Goal: Task Accomplishment & Management: Use online tool/utility

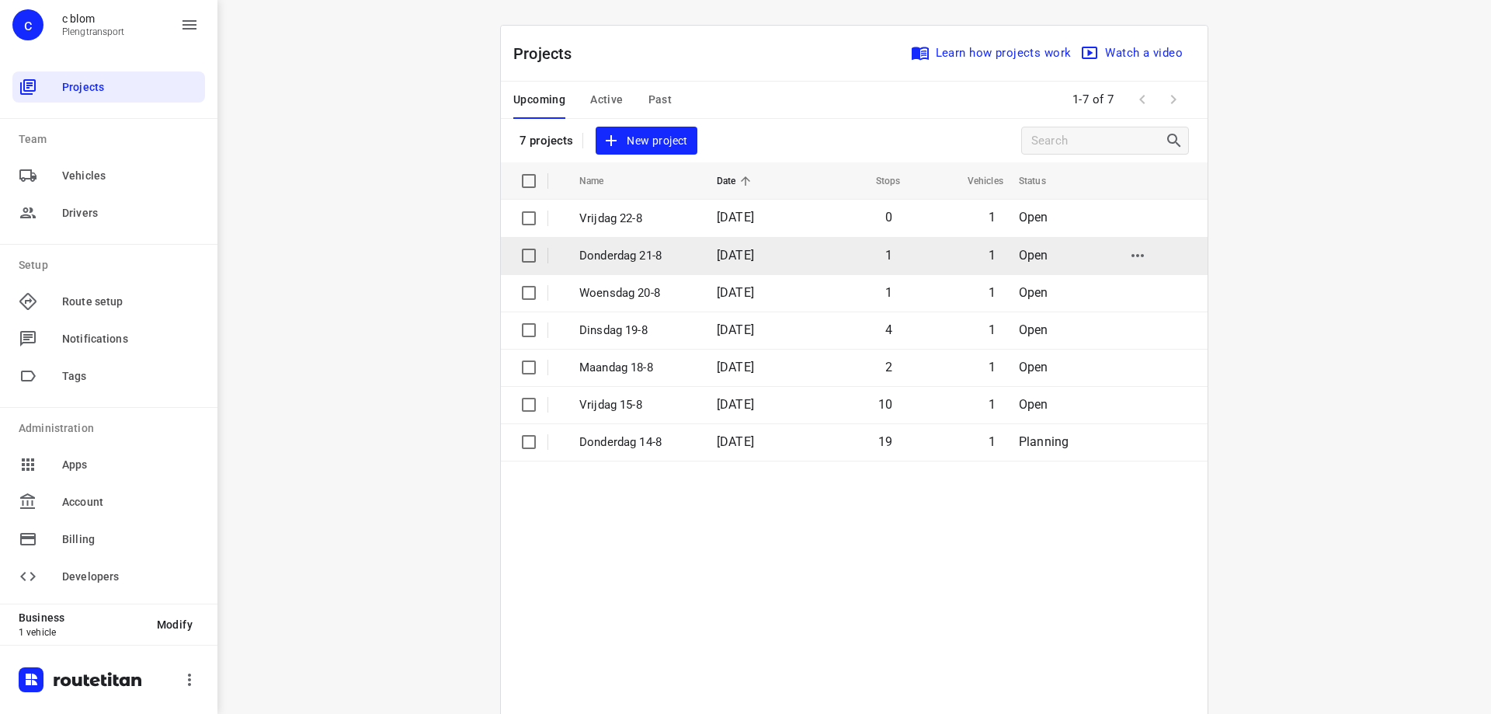
click at [656, 259] on p "Donderdag 21-8" at bounding box center [636, 256] width 114 height 18
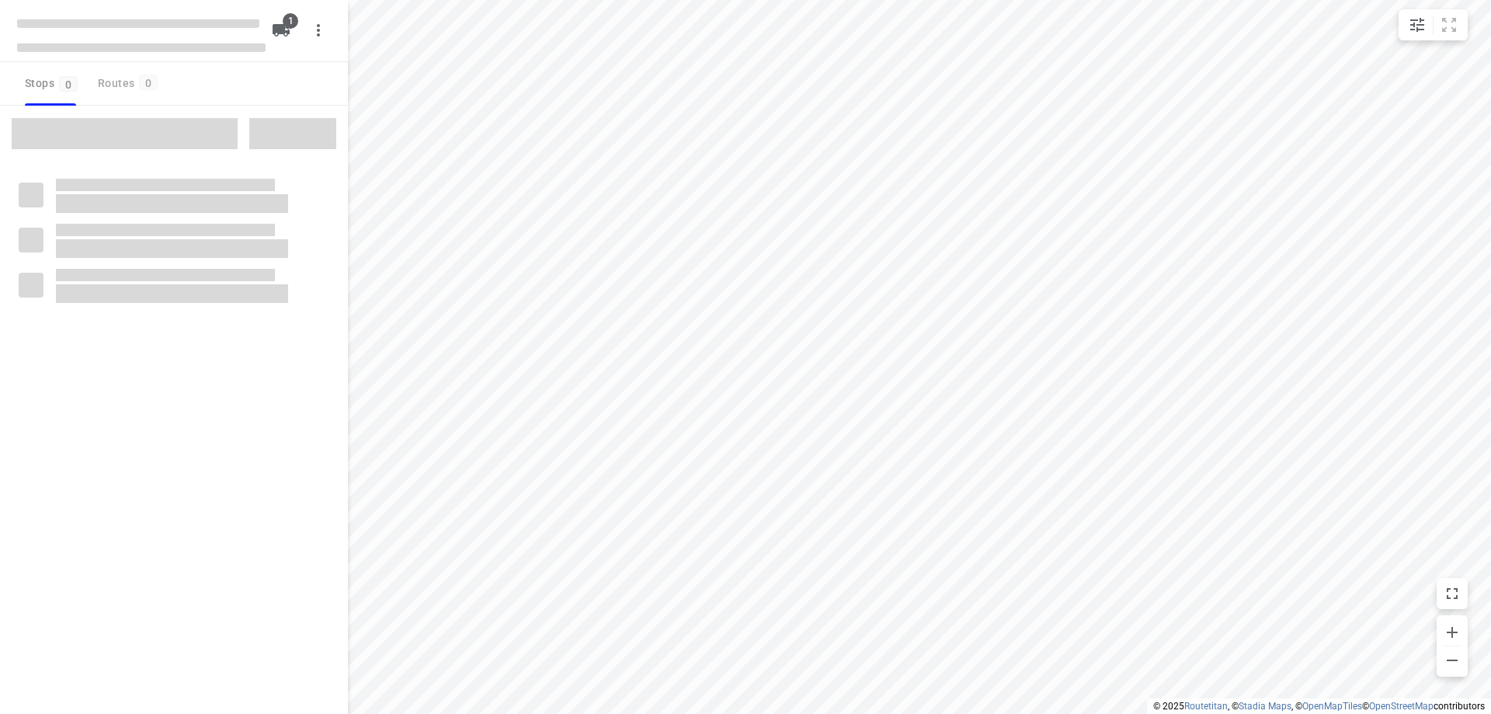
type input "distance"
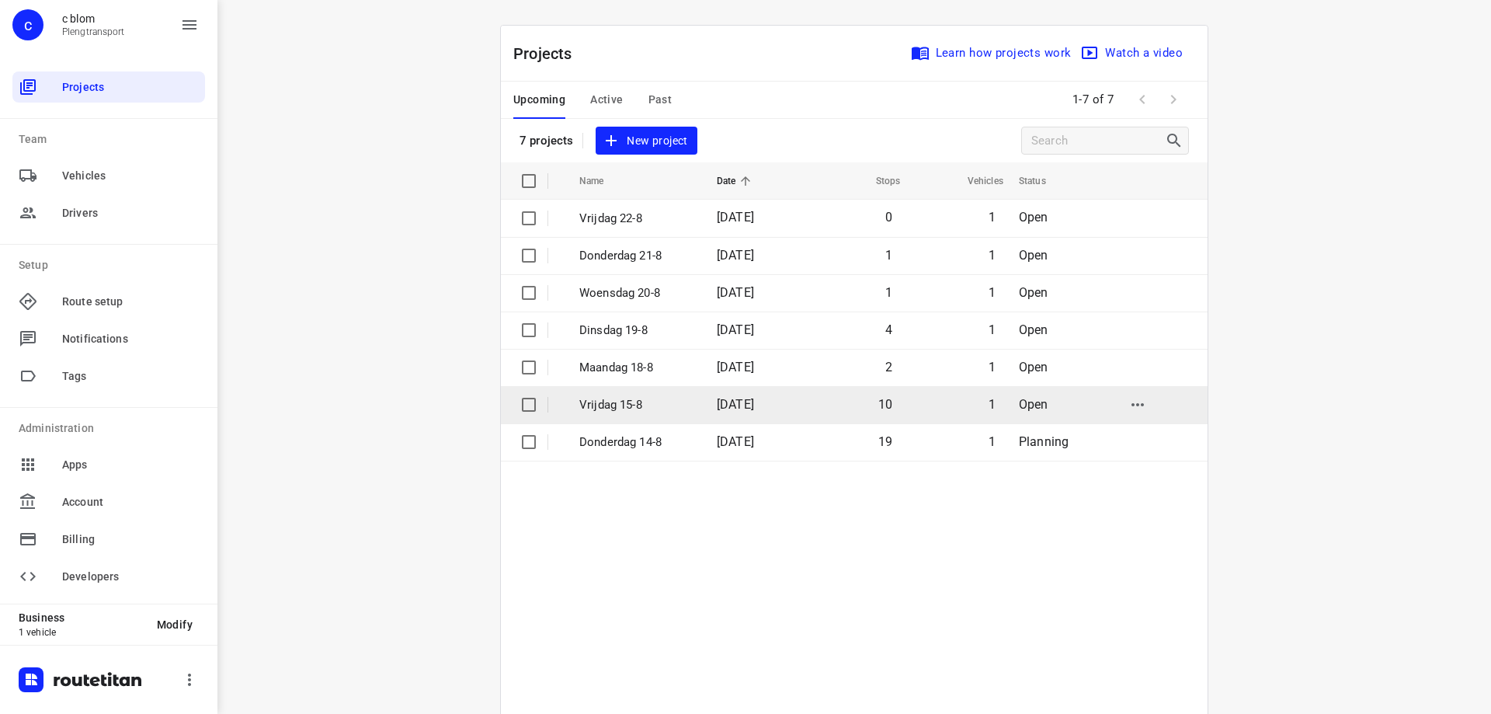
click at [622, 403] on p "Vrijdag 15-8" at bounding box center [636, 405] width 114 height 18
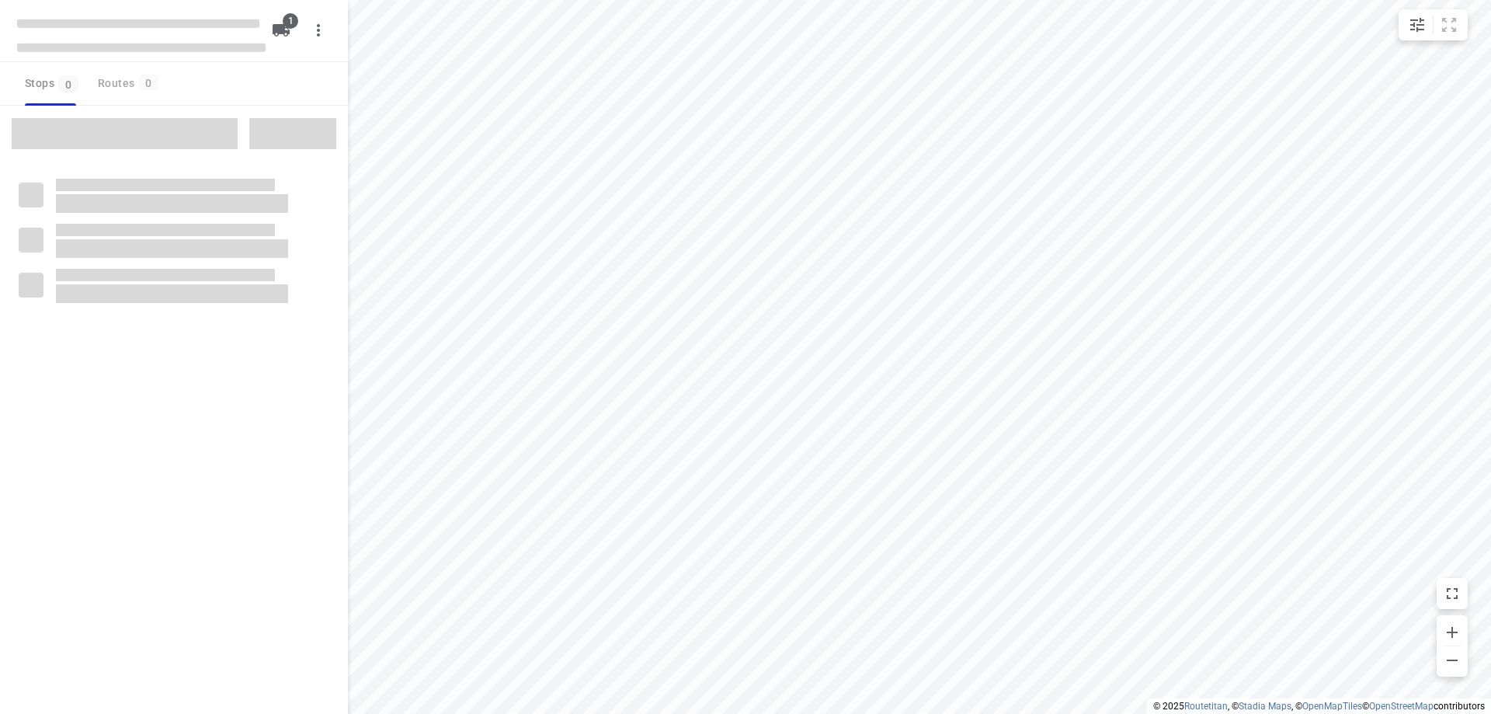
type input "distance"
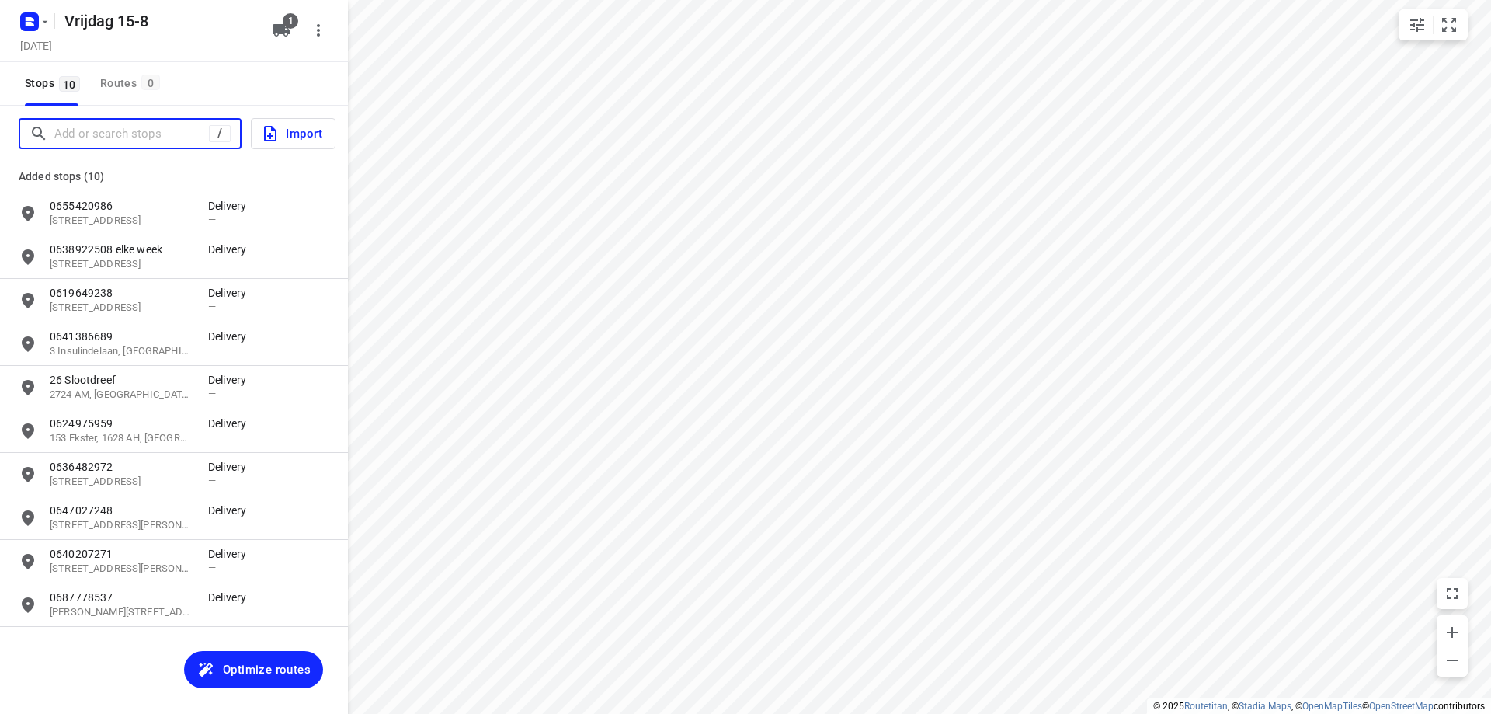
click at [160, 135] on input "Add or search stops" at bounding box center [131, 134] width 155 height 24
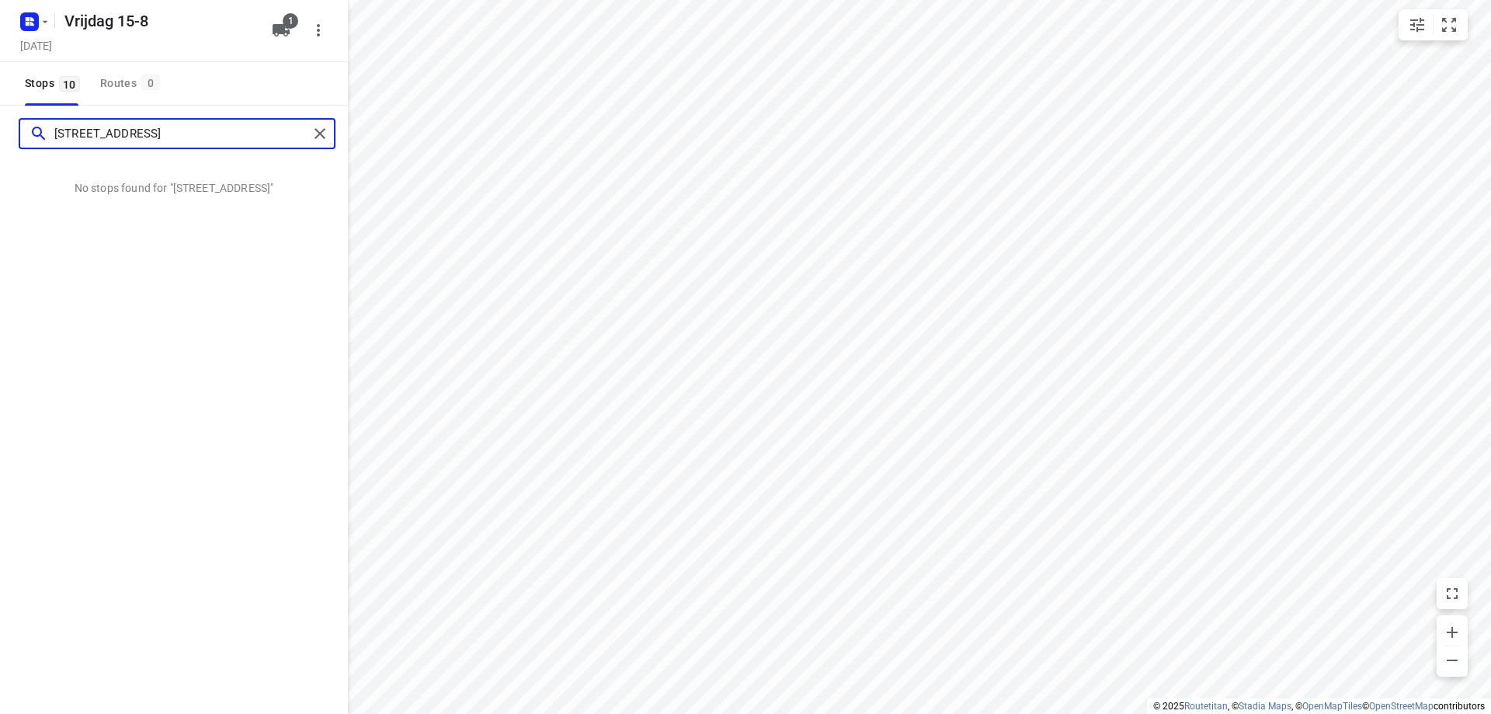
click at [89, 133] on input "[STREET_ADDRESS]" at bounding box center [181, 134] width 254 height 24
type input "benderslaan 137 amstel"
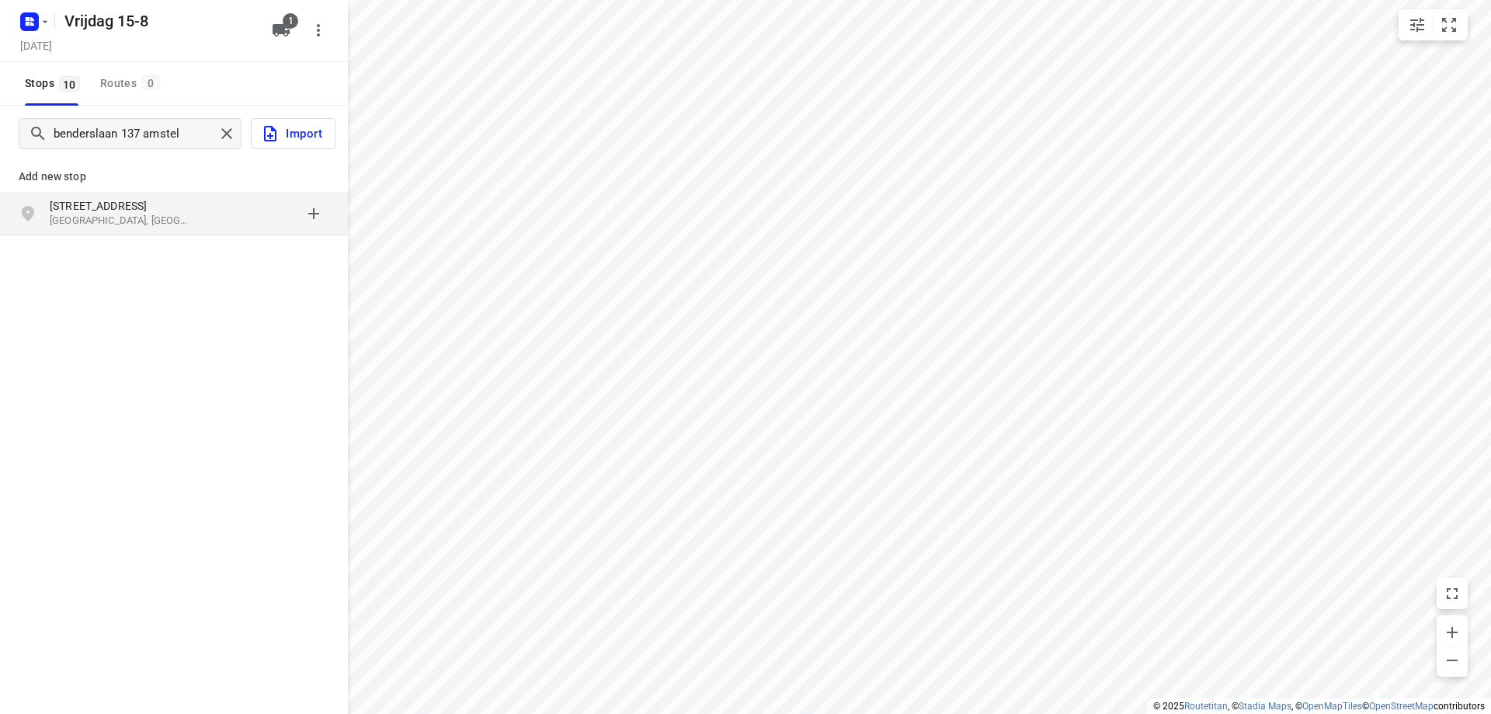
click at [179, 215] on p "[GEOGRAPHIC_DATA], [GEOGRAPHIC_DATA]" at bounding box center [121, 221] width 143 height 15
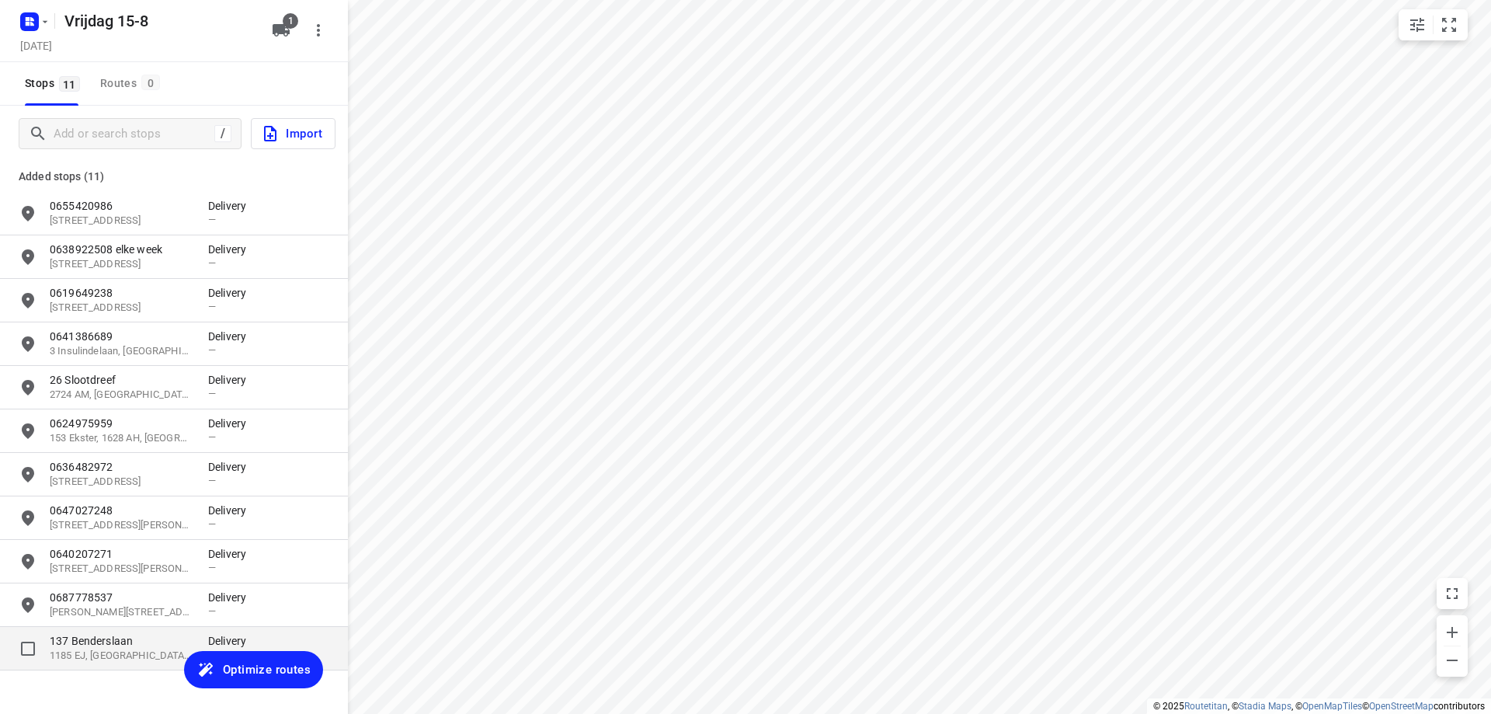
click at [102, 657] on p "1185 EJ, [GEOGRAPHIC_DATA], [GEOGRAPHIC_DATA]" at bounding box center [121, 655] width 143 height 15
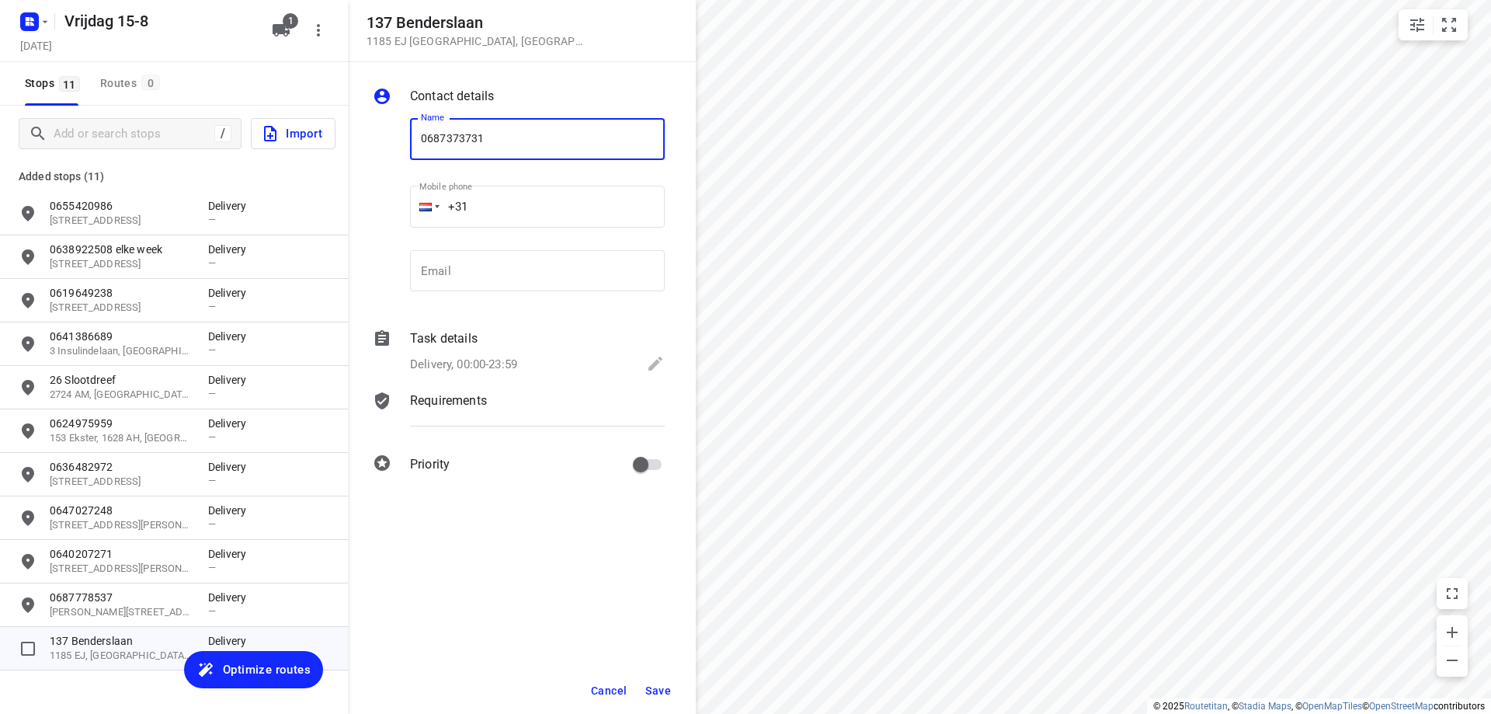
type input "0687373731"
click at [658, 685] on span "Save" at bounding box center [658, 690] width 26 height 12
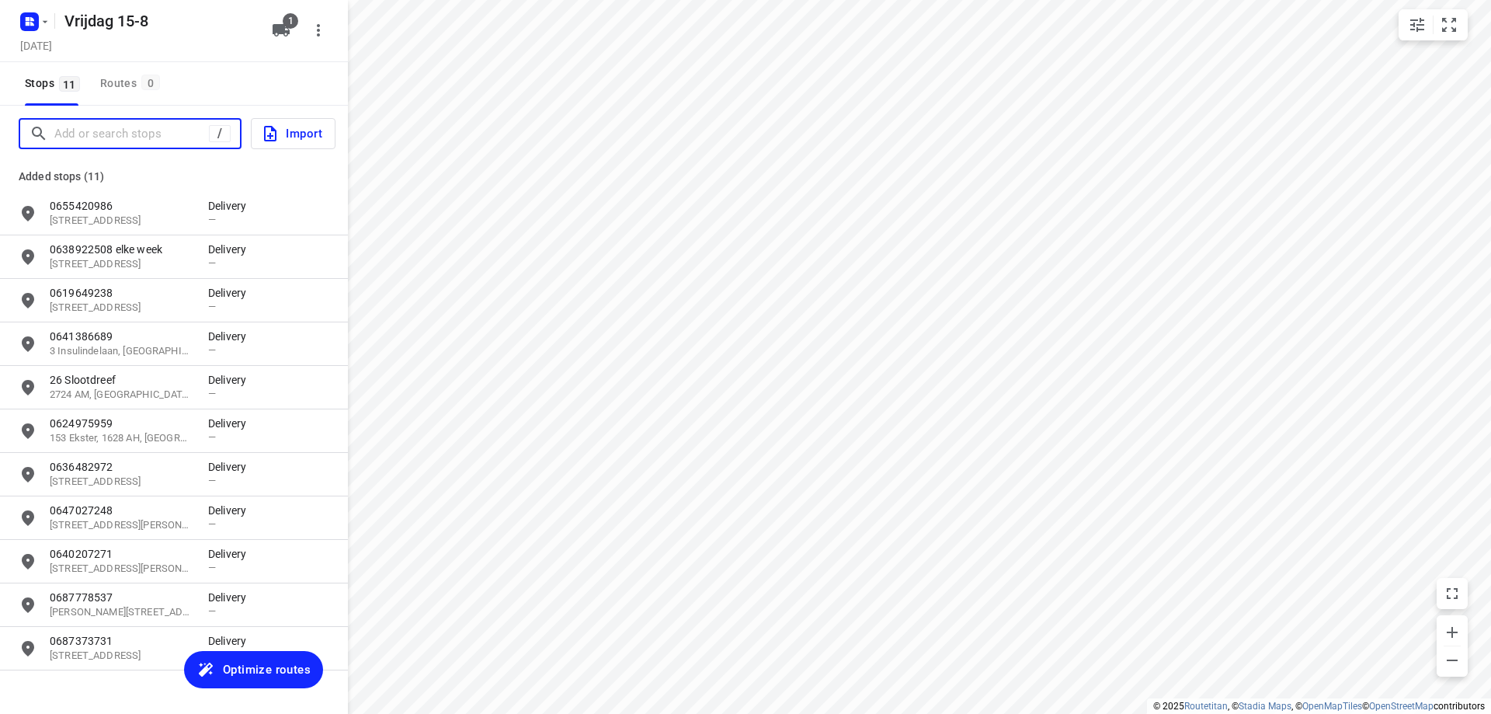
click at [163, 135] on input "Add or search stops" at bounding box center [131, 134] width 155 height 24
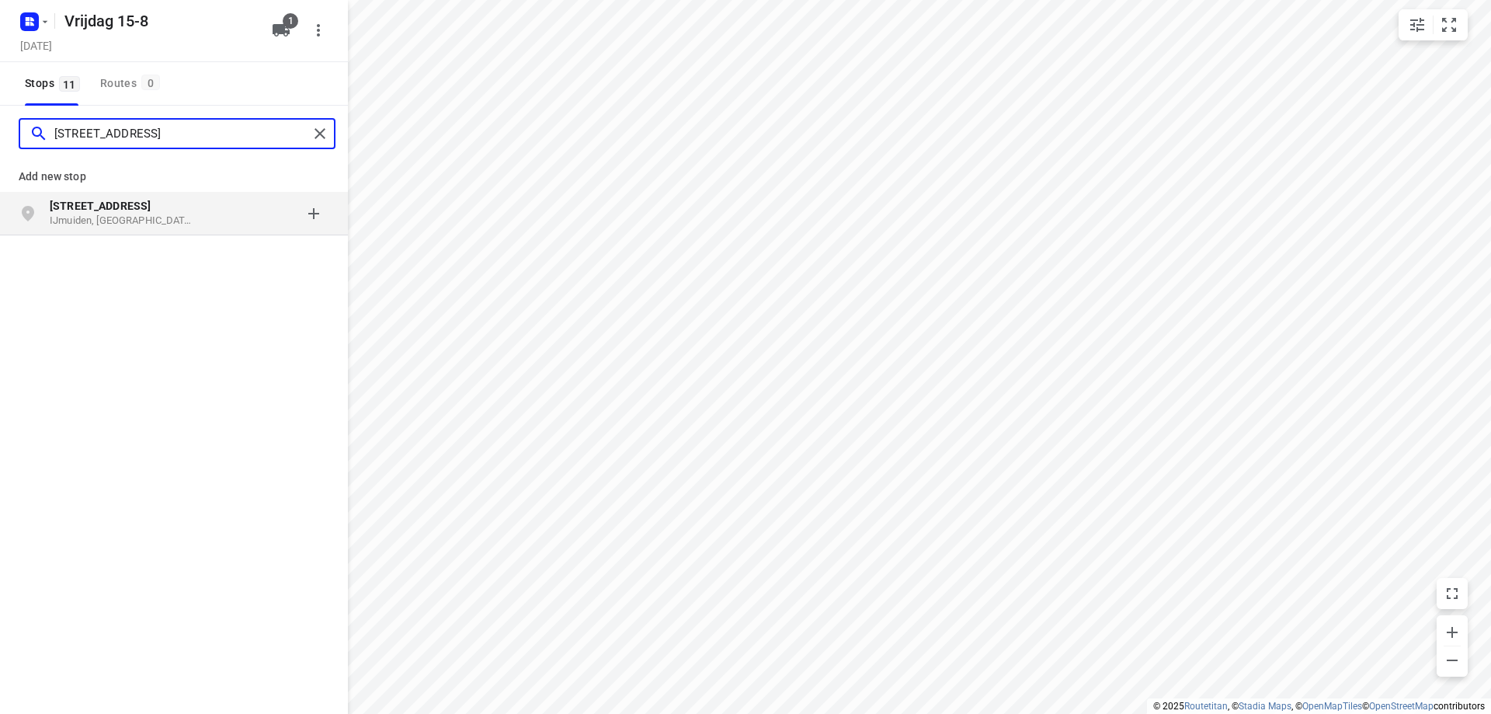
type input "[STREET_ADDRESS]"
click at [136, 218] on p "IJmuiden, [GEOGRAPHIC_DATA]" at bounding box center [121, 221] width 143 height 15
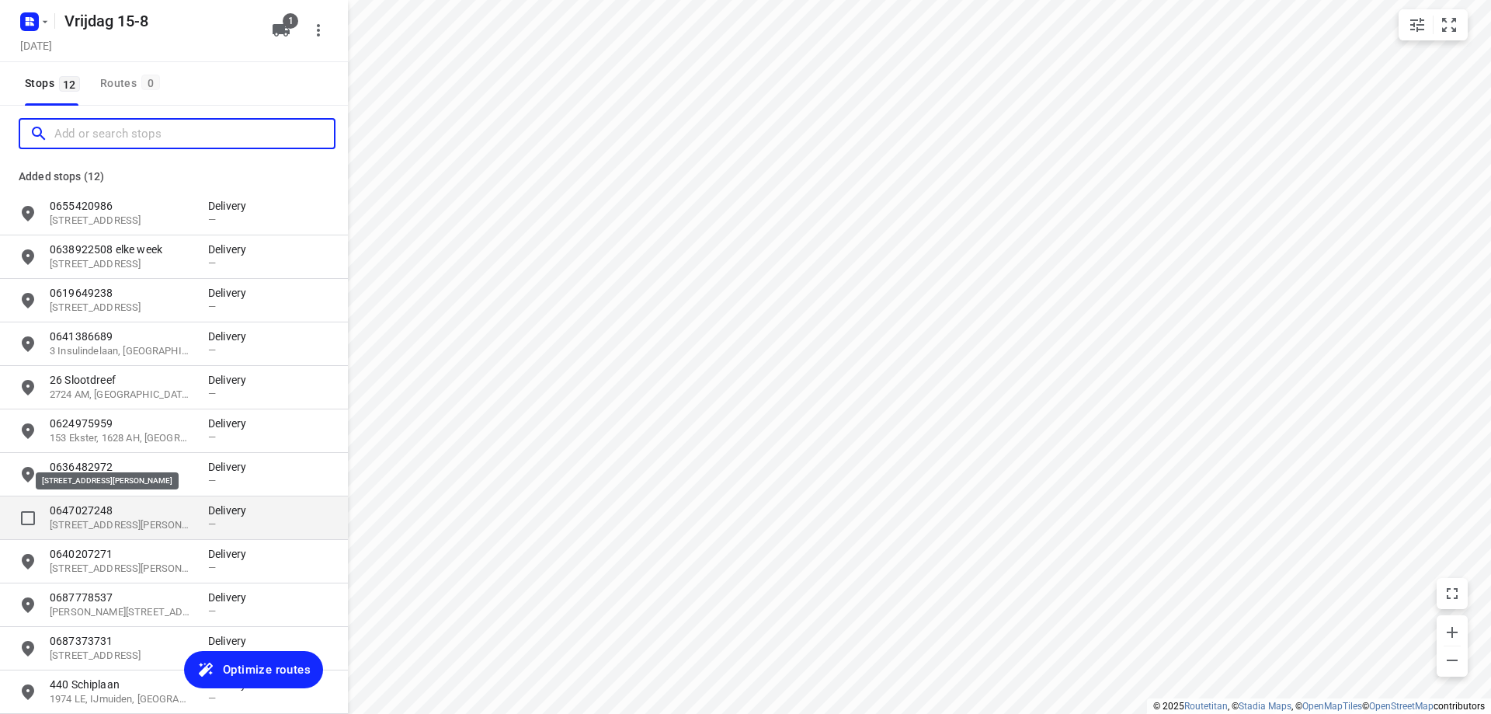
scroll to position [71, 0]
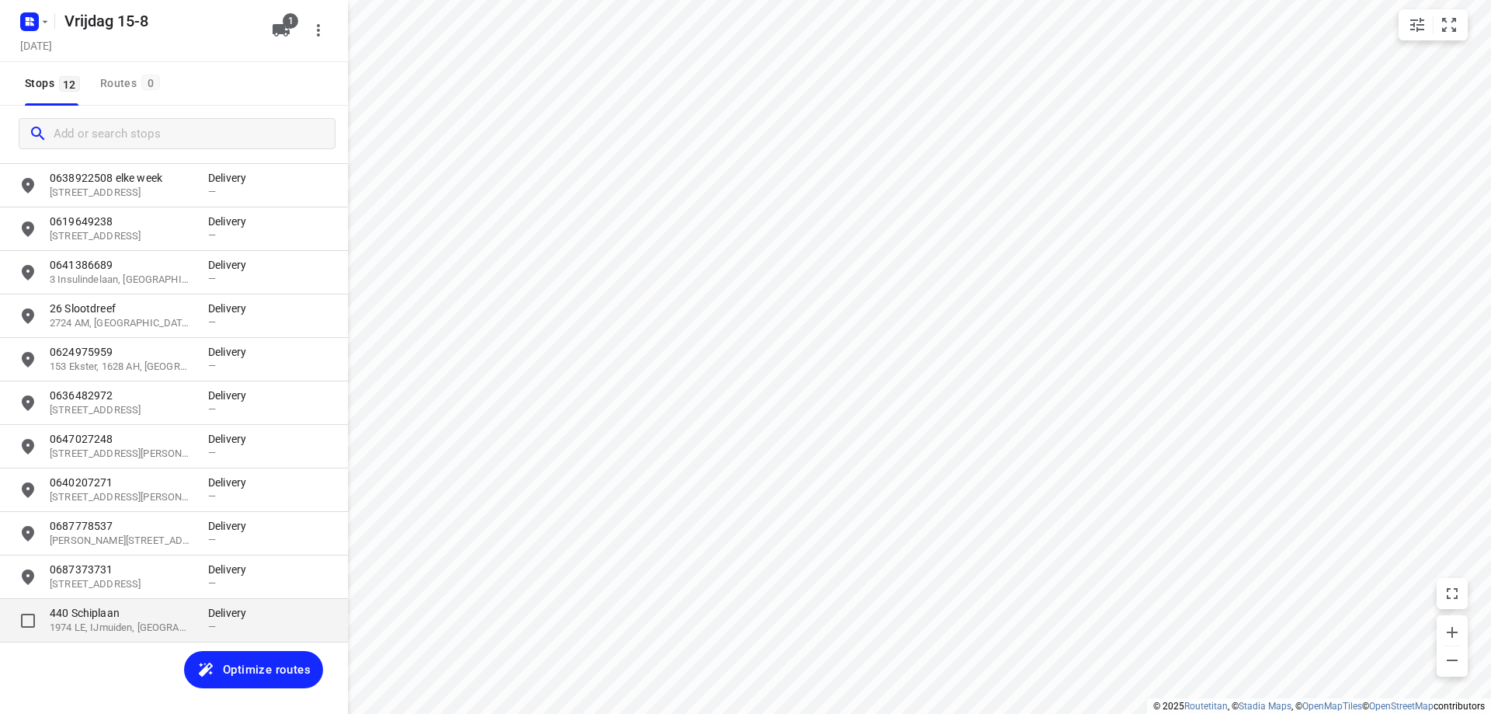
click at [106, 617] on p "440 Schiplaan" at bounding box center [121, 613] width 143 height 16
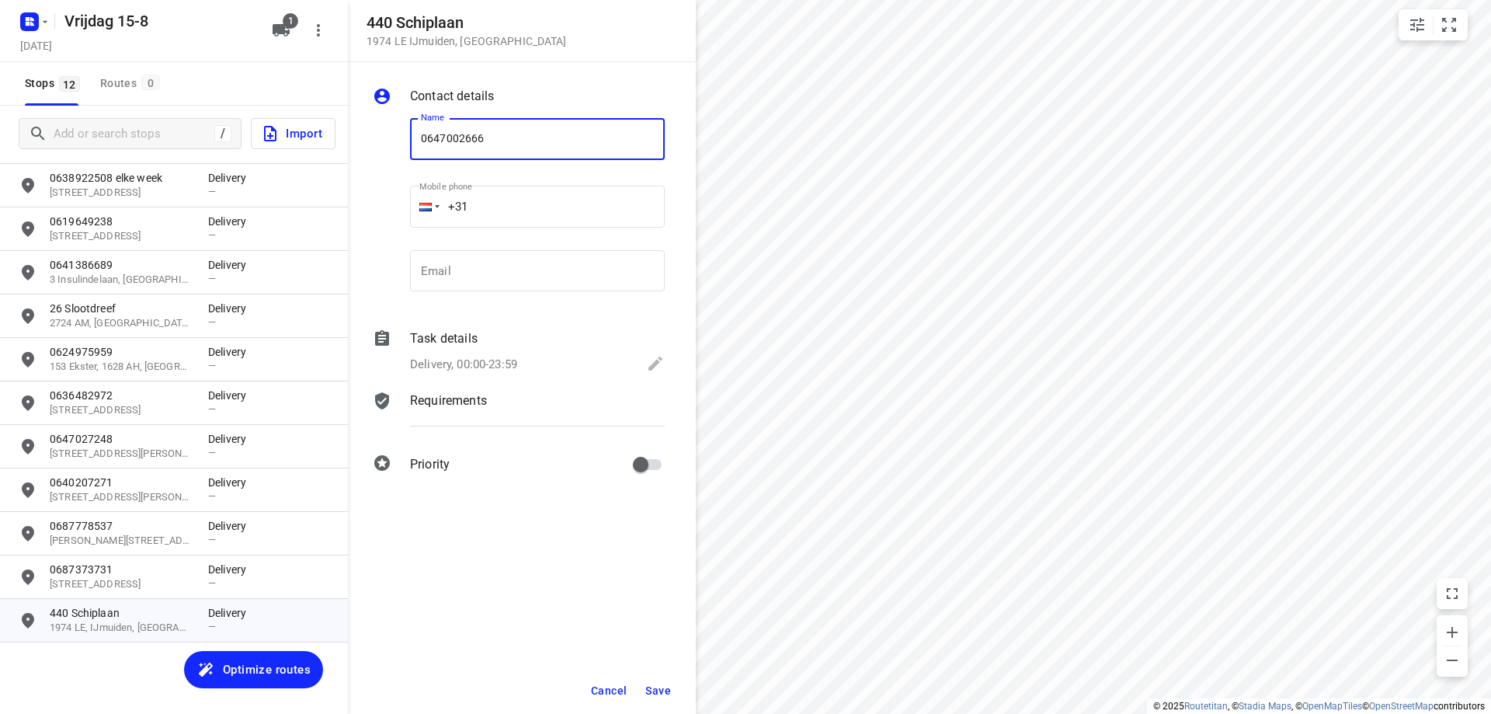
type input "0647002666"
click at [656, 676] on button "Save" at bounding box center [658, 690] width 38 height 28
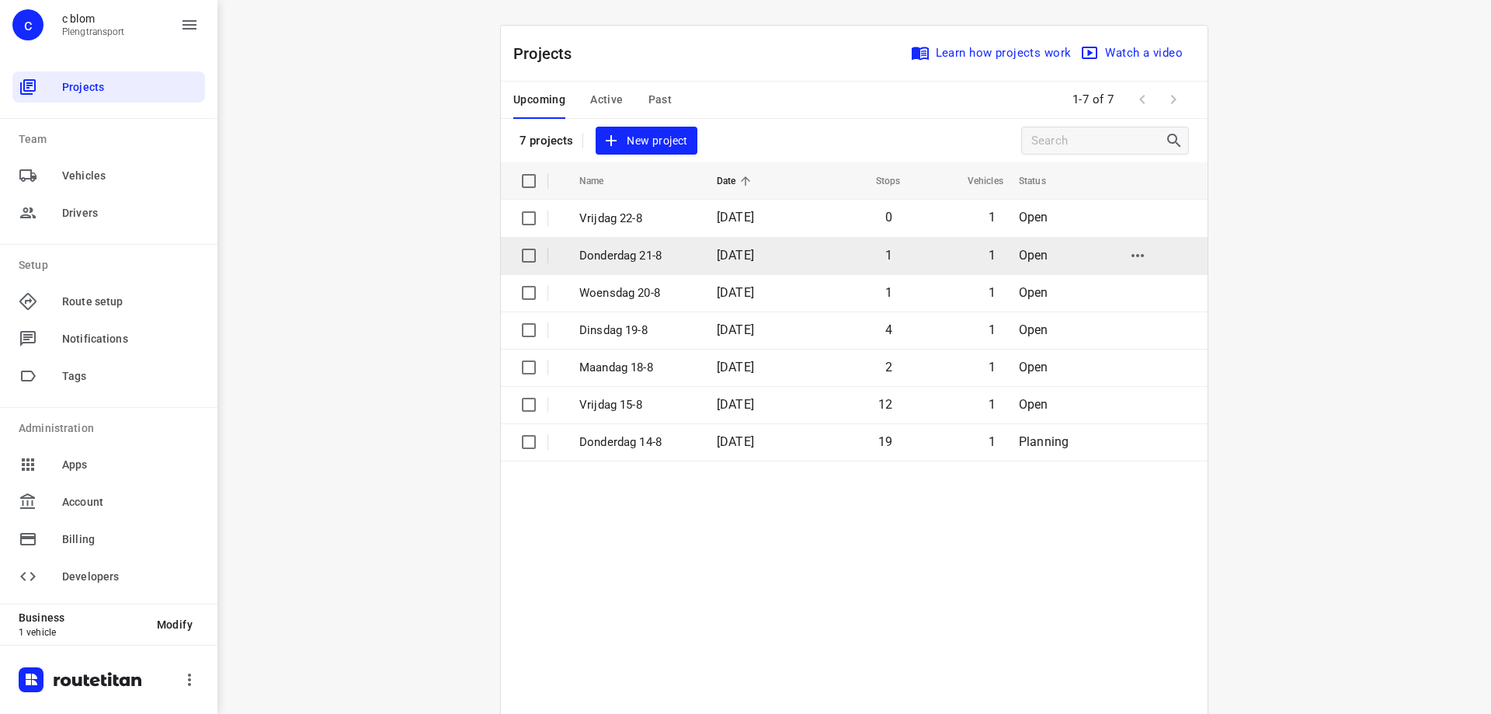
click at [656, 256] on p "Donderdag 21-8" at bounding box center [636, 256] width 114 height 18
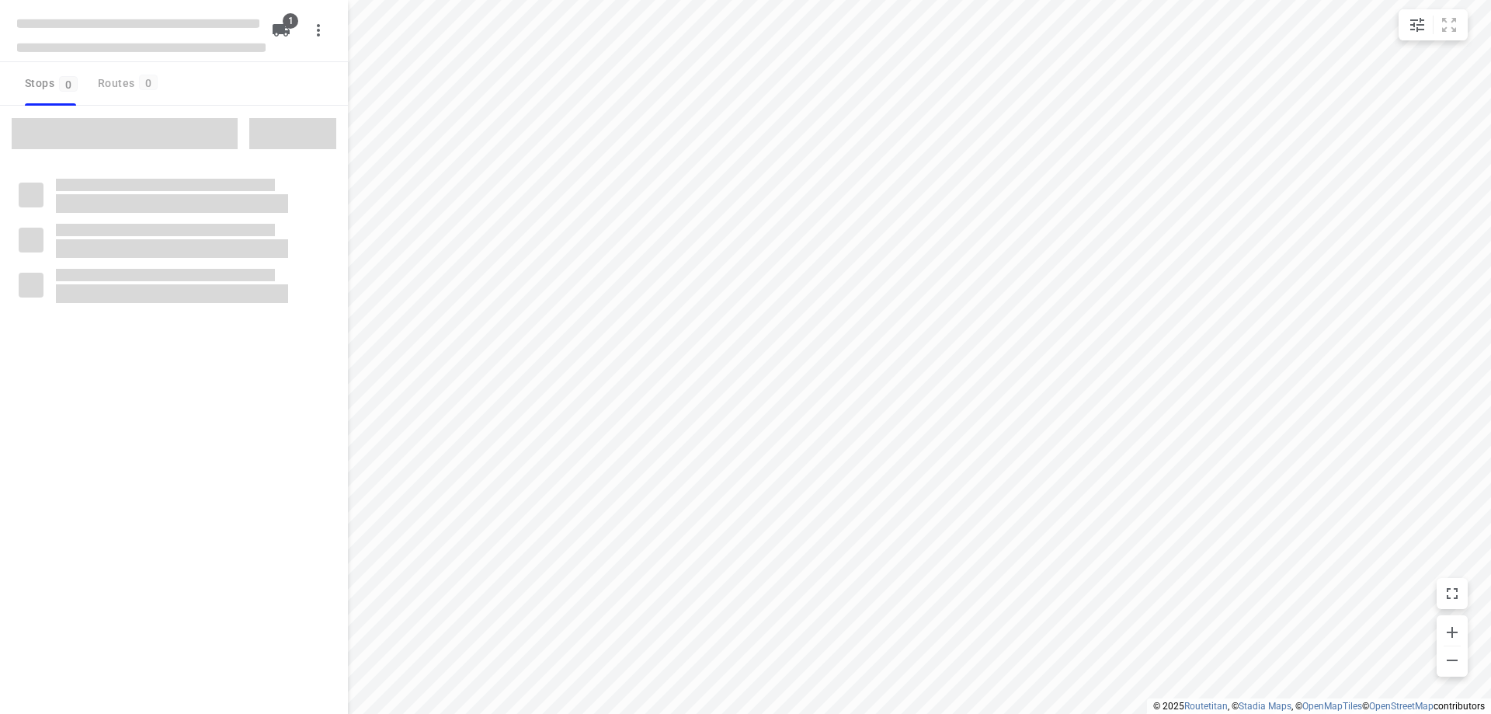
type input "distance"
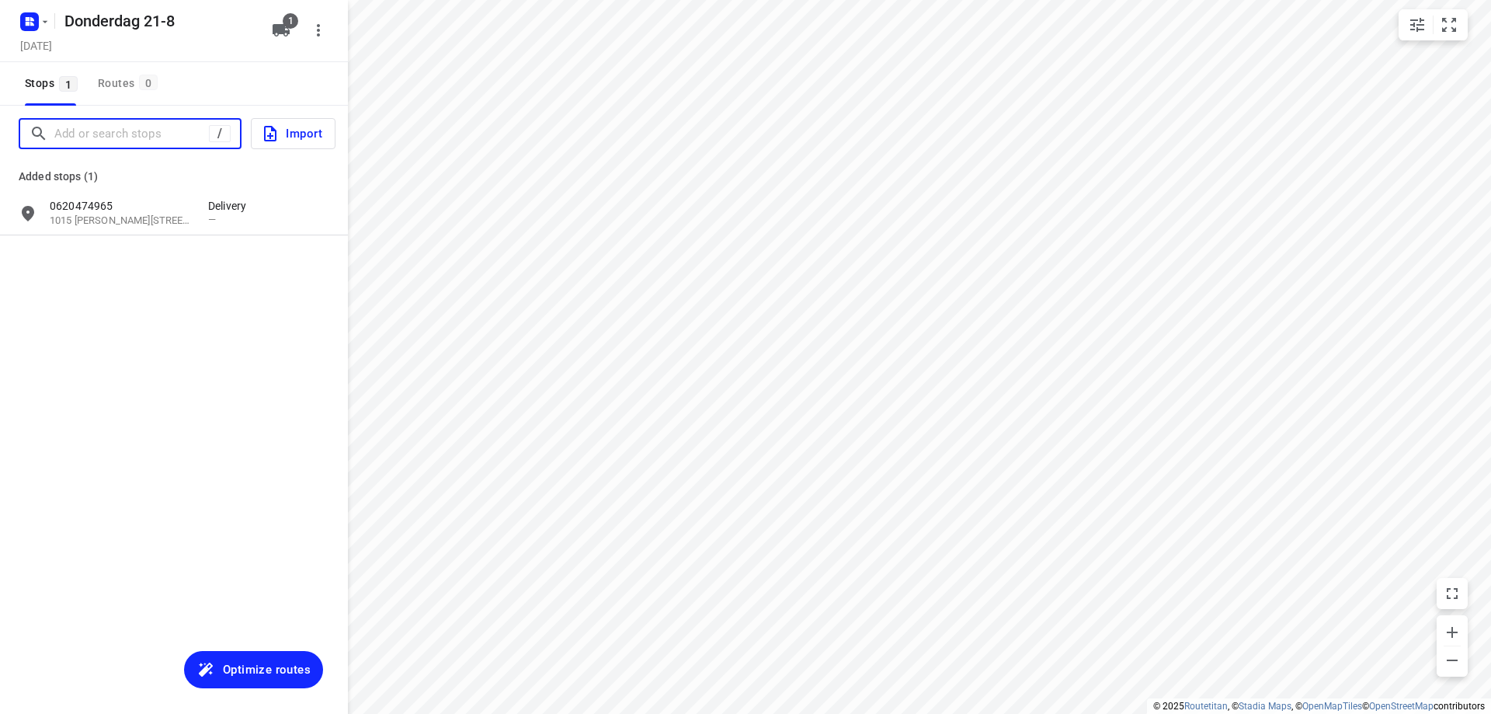
click at [157, 141] on input "Add or search stops" at bounding box center [131, 134] width 155 height 24
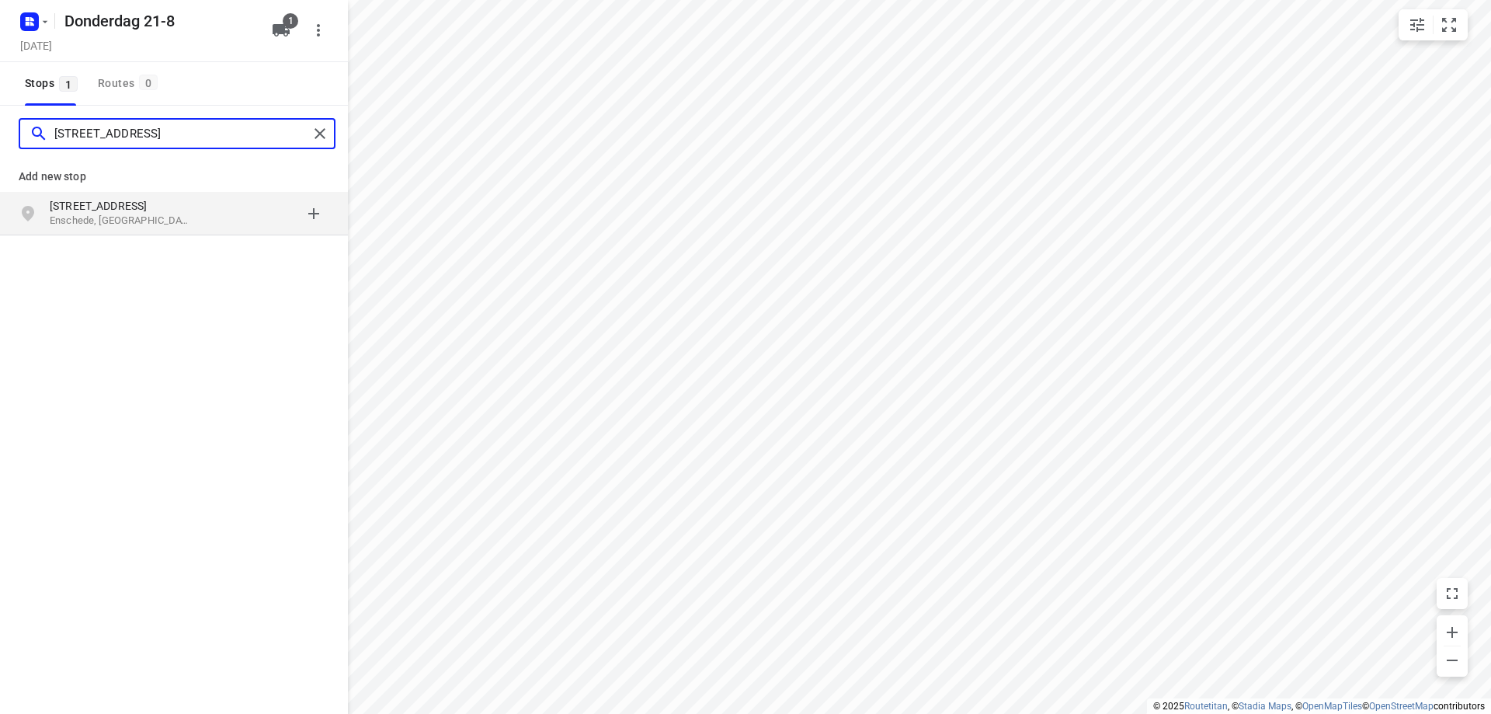
type input "[STREET_ADDRESS]"
click at [121, 217] on p "Enschede, [GEOGRAPHIC_DATA]" at bounding box center [121, 221] width 143 height 15
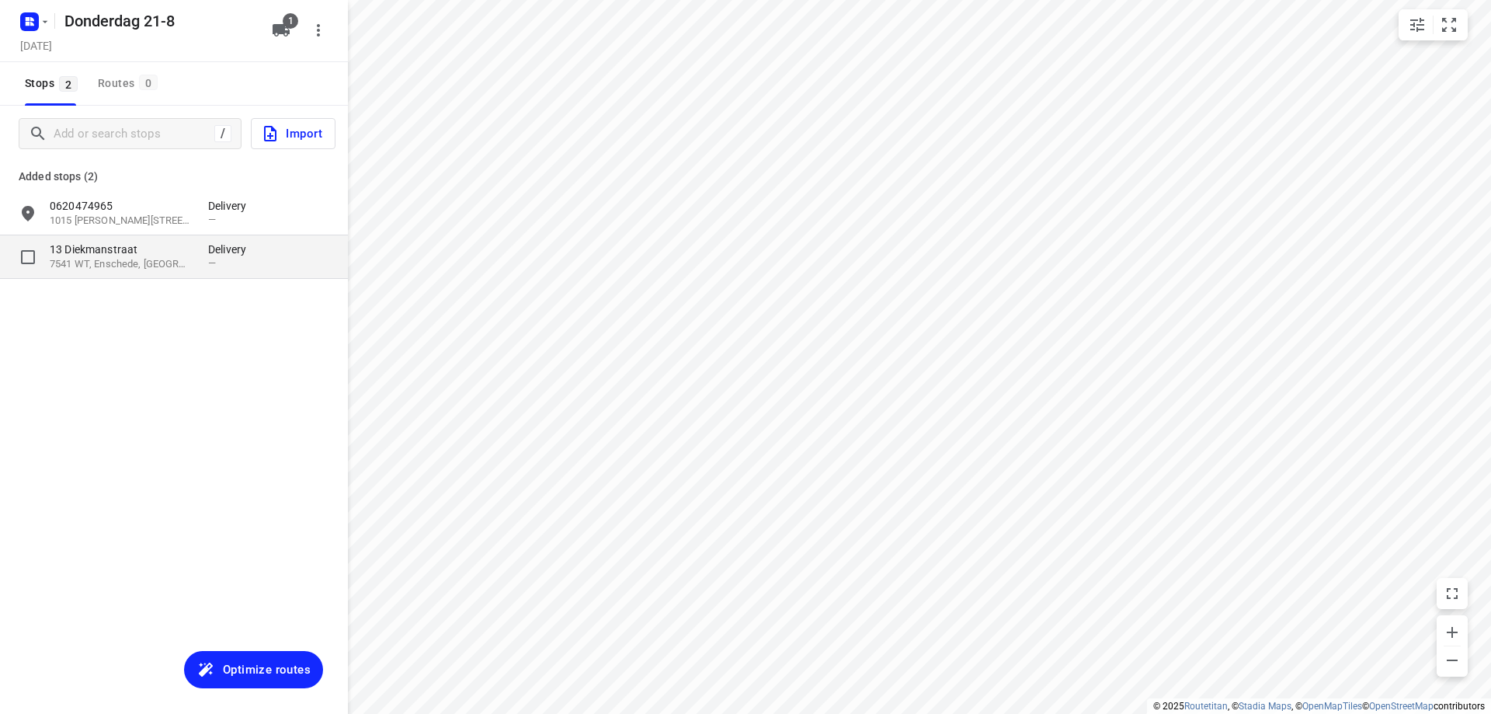
click at [185, 252] on p "13 Diekmanstraat" at bounding box center [121, 249] width 143 height 16
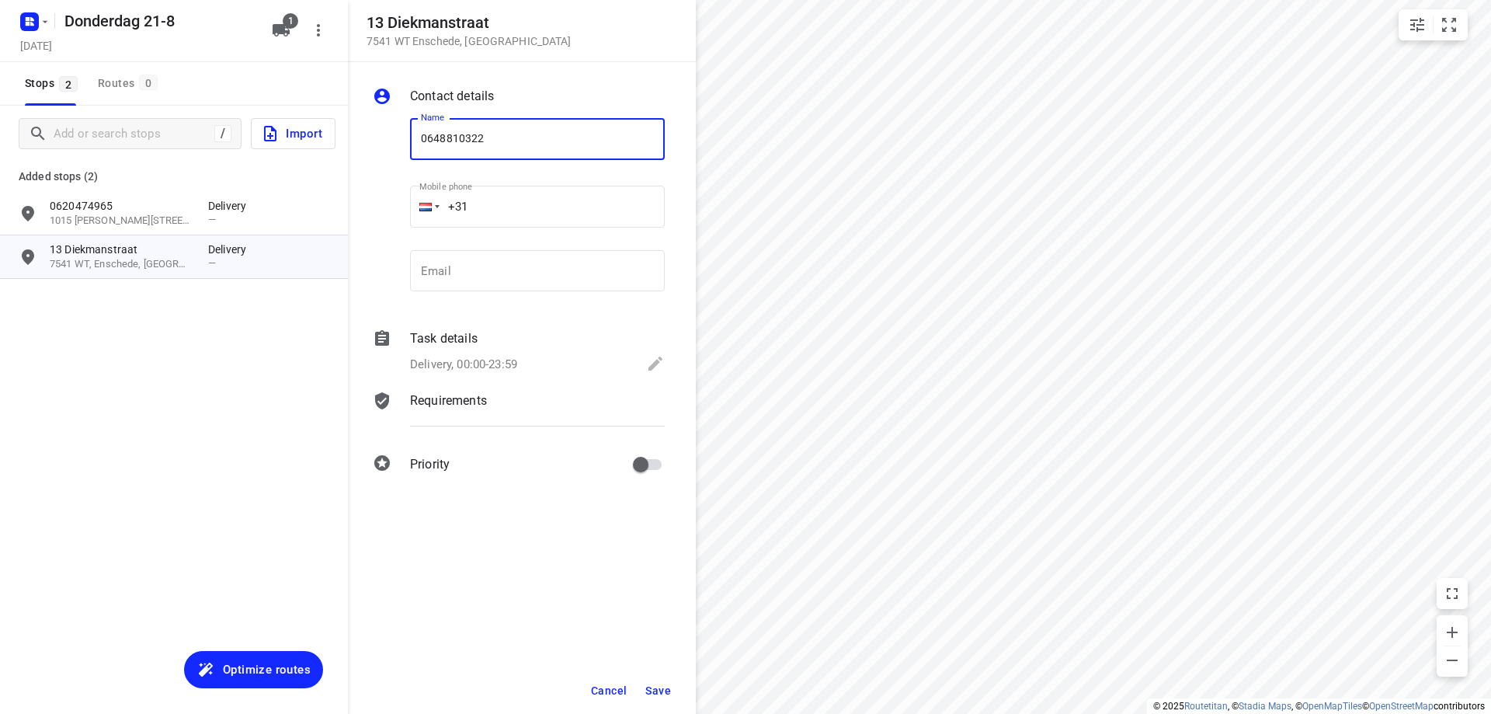
type input "0648810322"
click at [663, 682] on button "Save" at bounding box center [658, 690] width 38 height 28
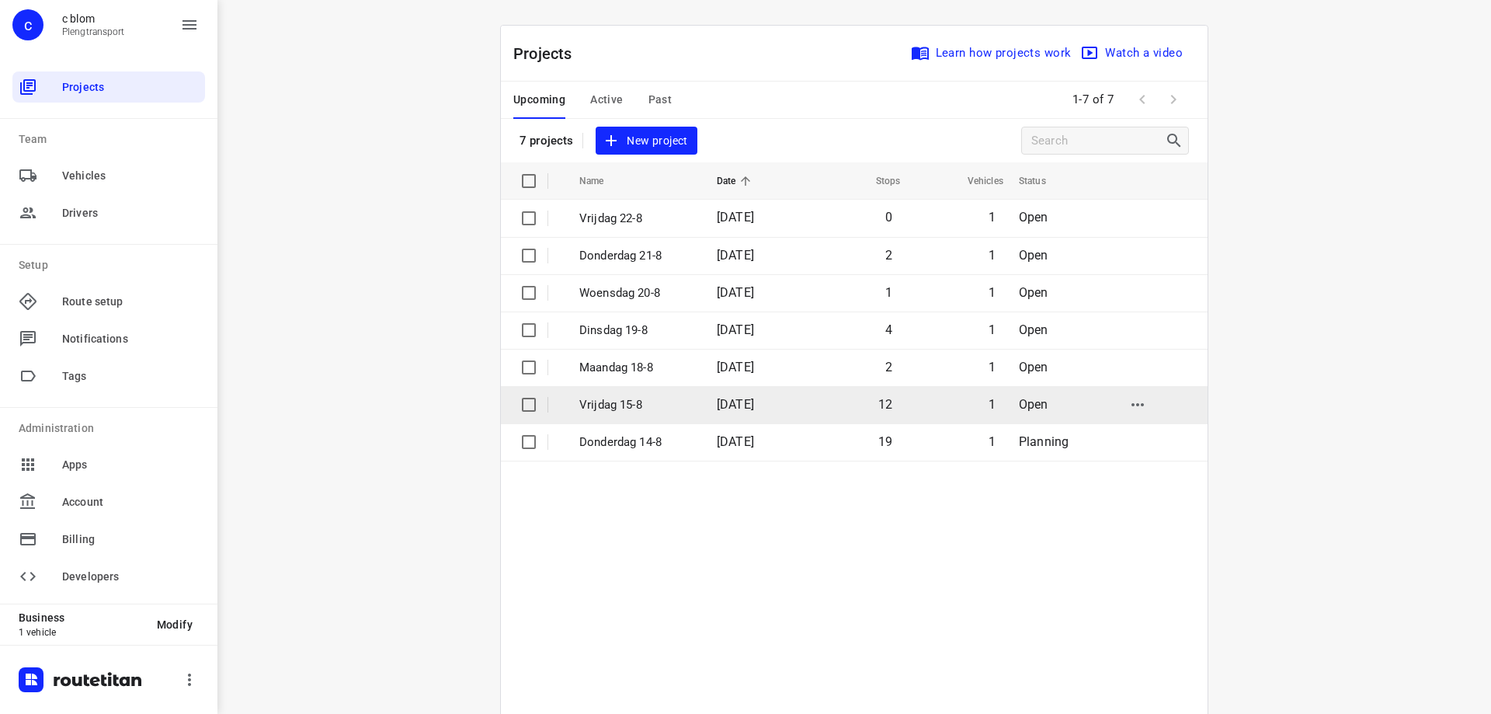
click at [639, 400] on p "Vrijdag 15-8" at bounding box center [636, 405] width 114 height 18
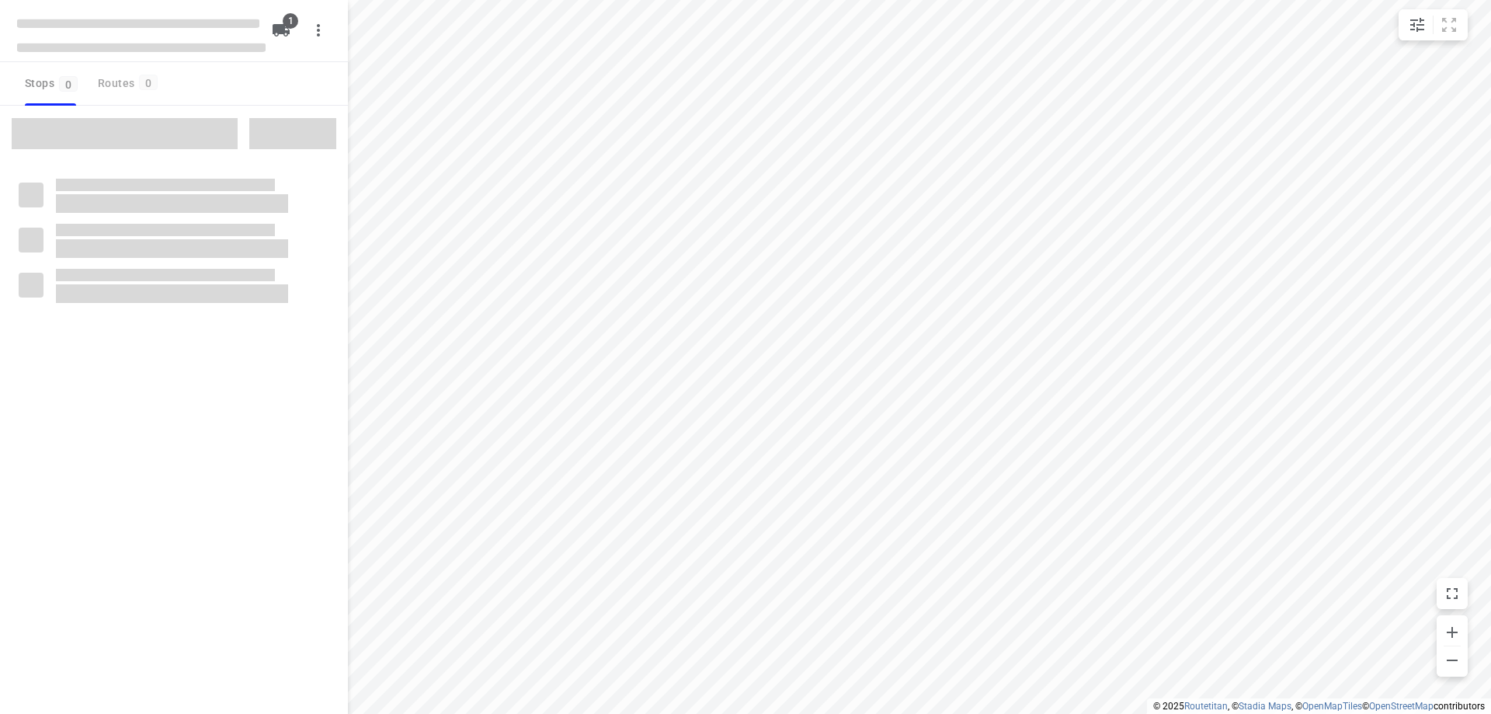
type input "distance"
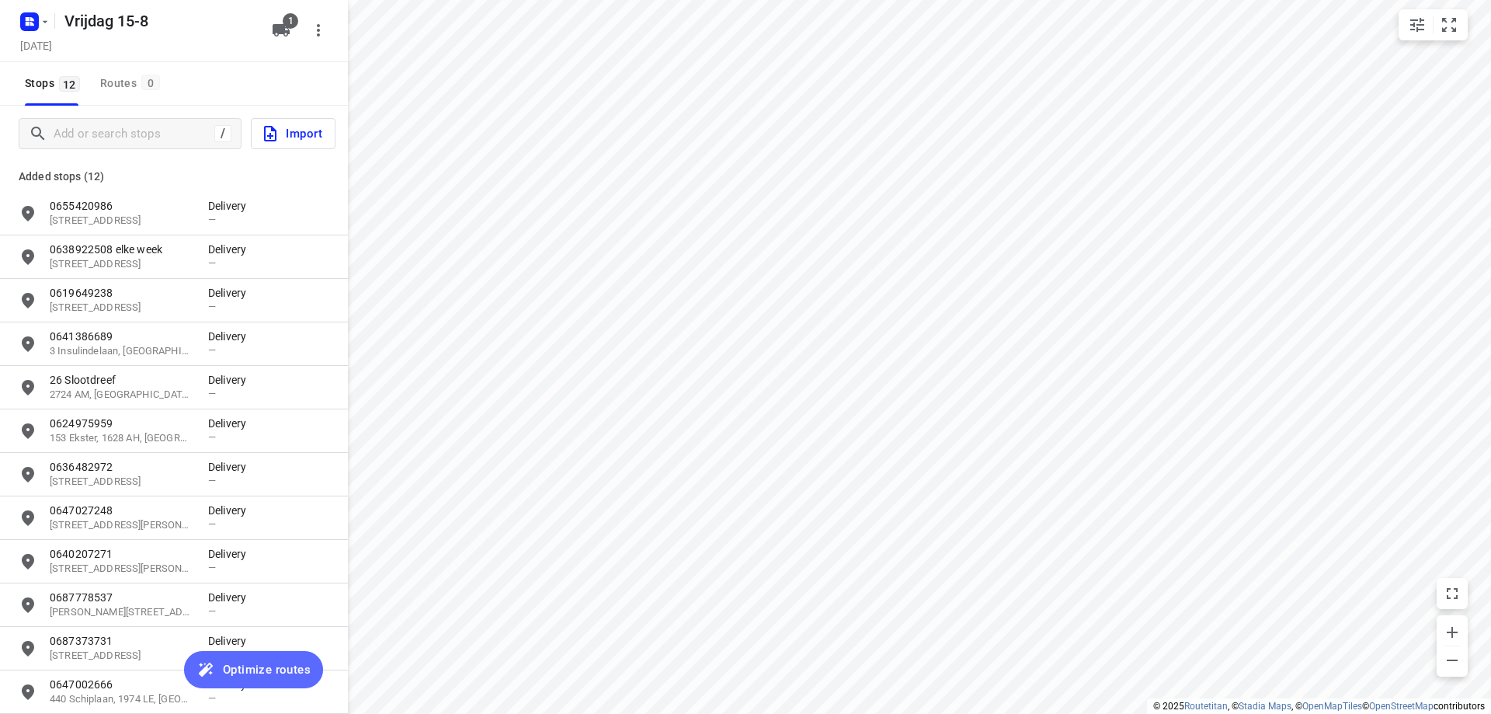
click at [249, 664] on span "Optimize routes" at bounding box center [267, 669] width 88 height 20
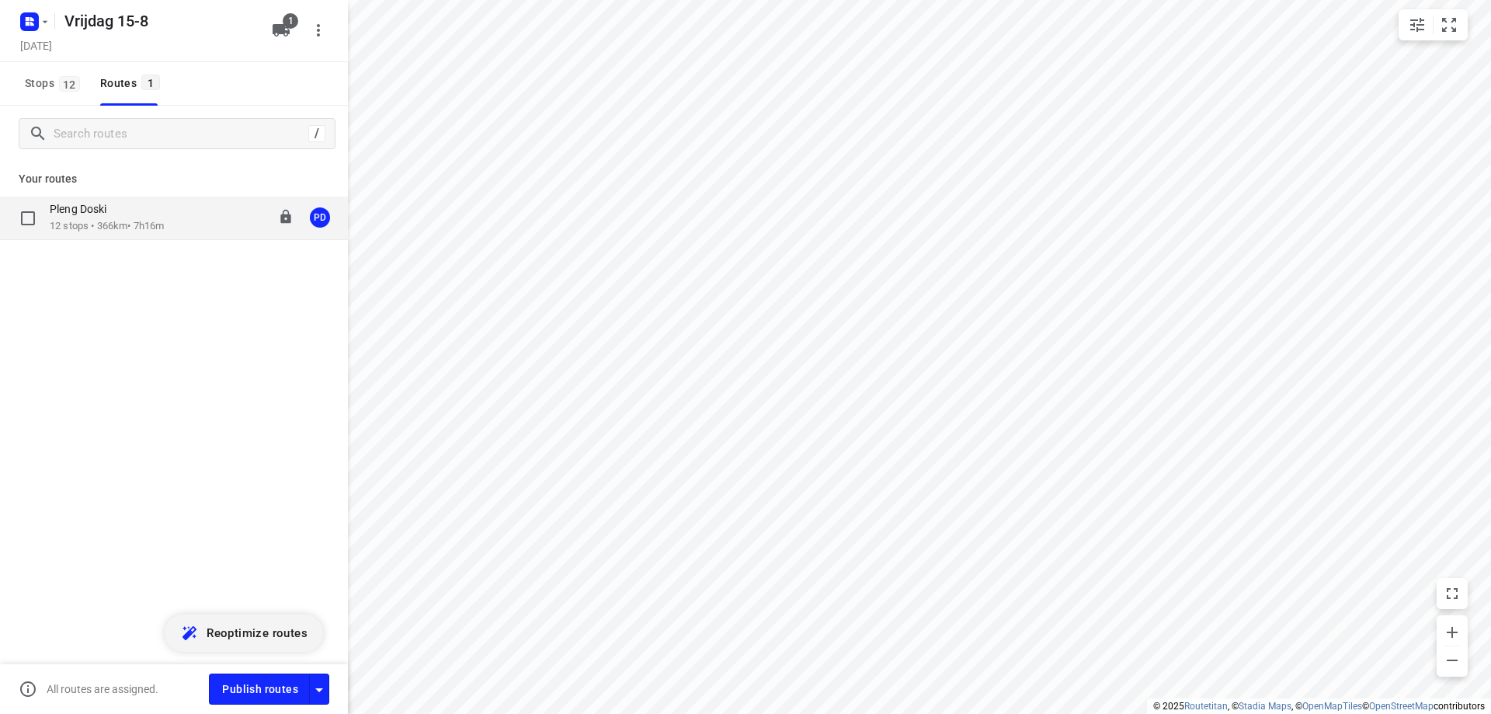
click at [192, 225] on div "Pleng Doski 12 stops • 366km • 7h16m 08:00-15:16 PD" at bounding box center [199, 218] width 298 height 32
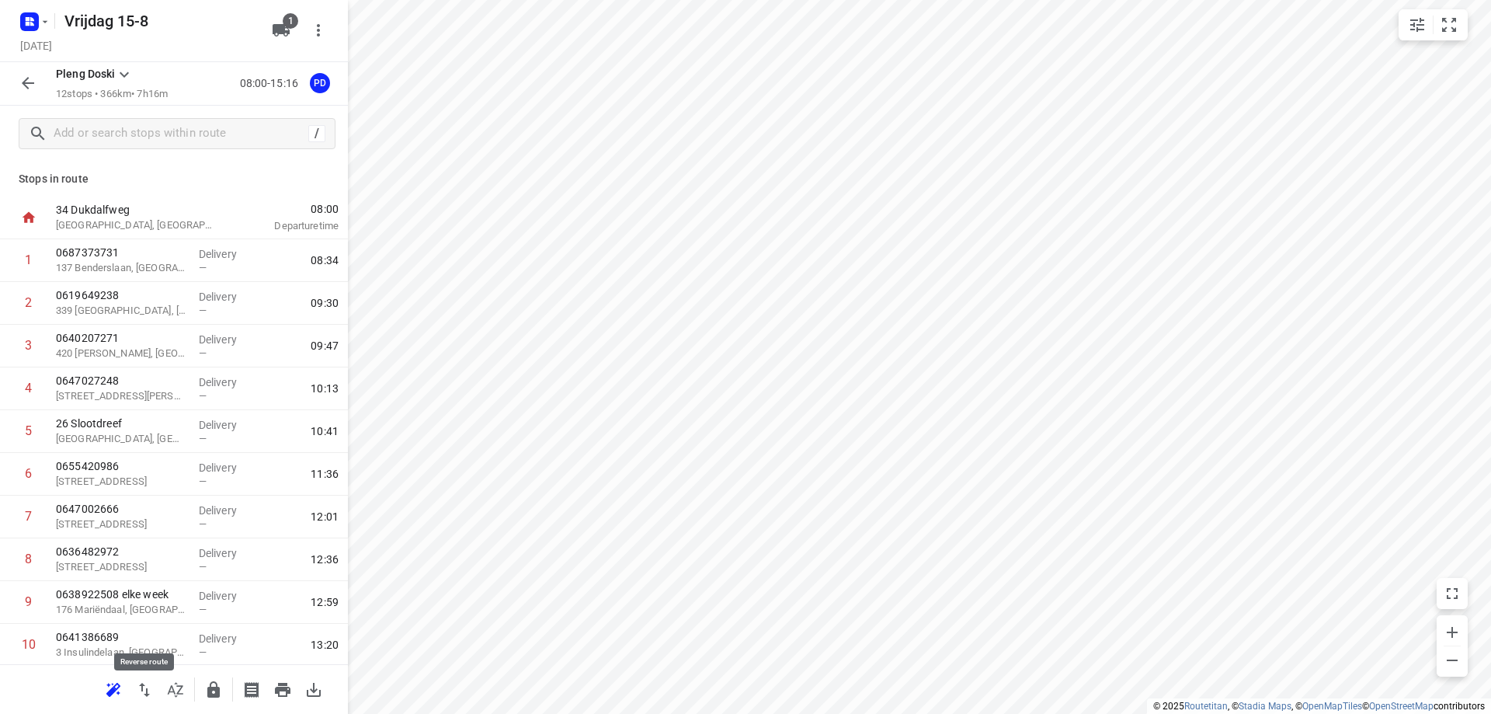
click at [146, 691] on icon "button" at bounding box center [144, 690] width 11 height 14
